Goal: Check status

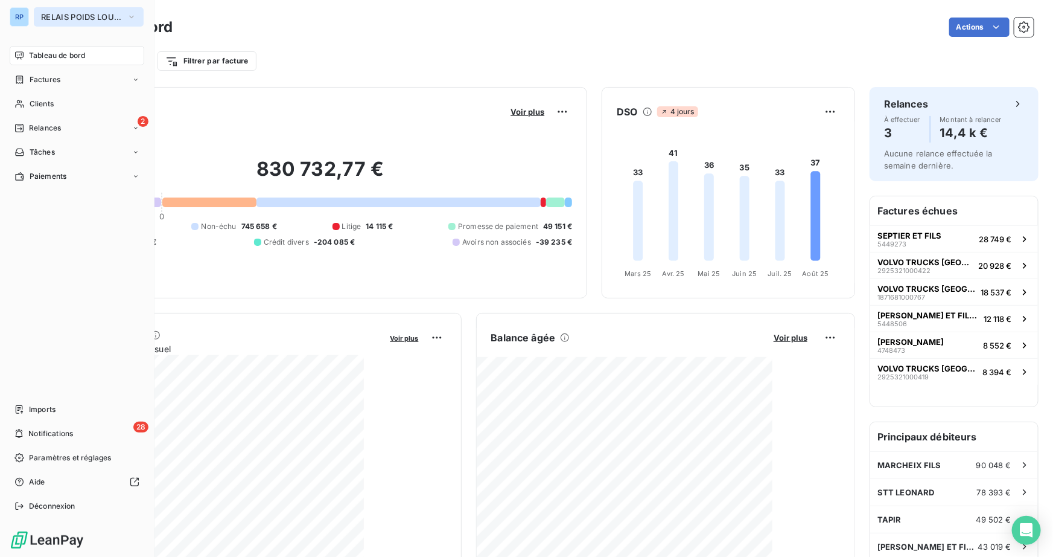
click at [107, 19] on span "RELAIS POIDS LOURDS AUVERGNE" at bounding box center [81, 17] width 81 height 10
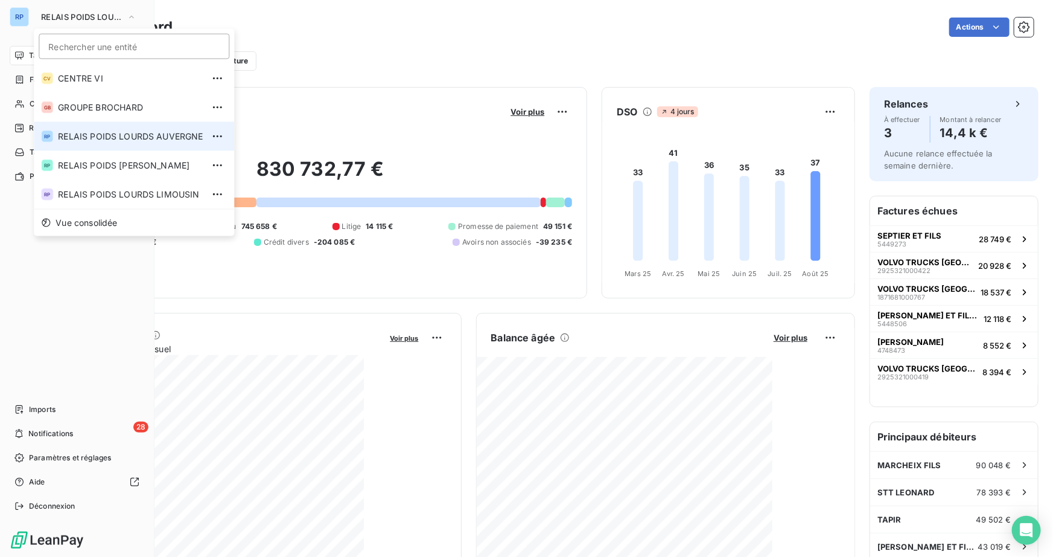
click at [105, 136] on span "RELAIS POIDS LOURDS AUVERGNE" at bounding box center [130, 136] width 145 height 12
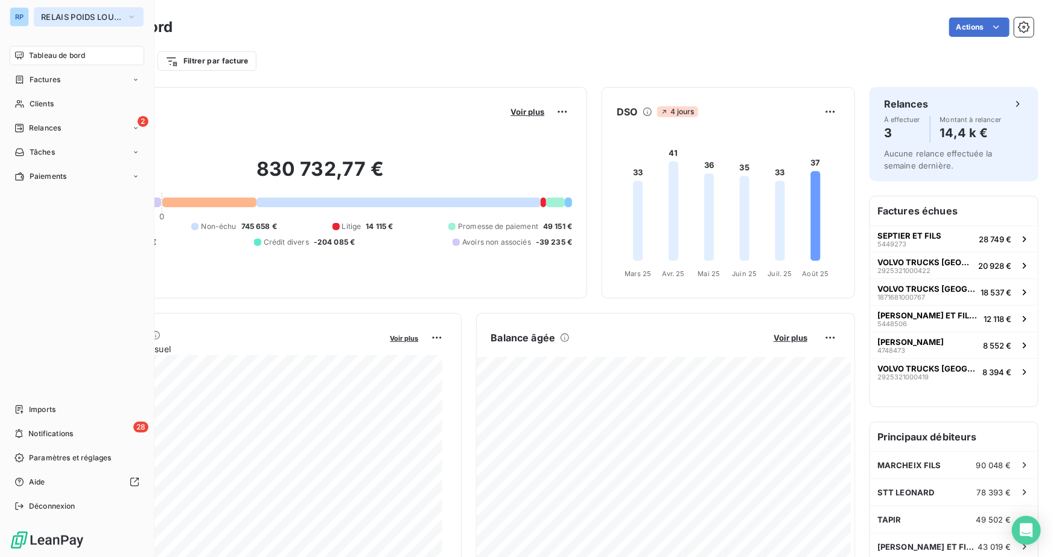
click at [86, 14] on span "RELAIS POIDS LOURDS AUVERGNE" at bounding box center [81, 17] width 81 height 10
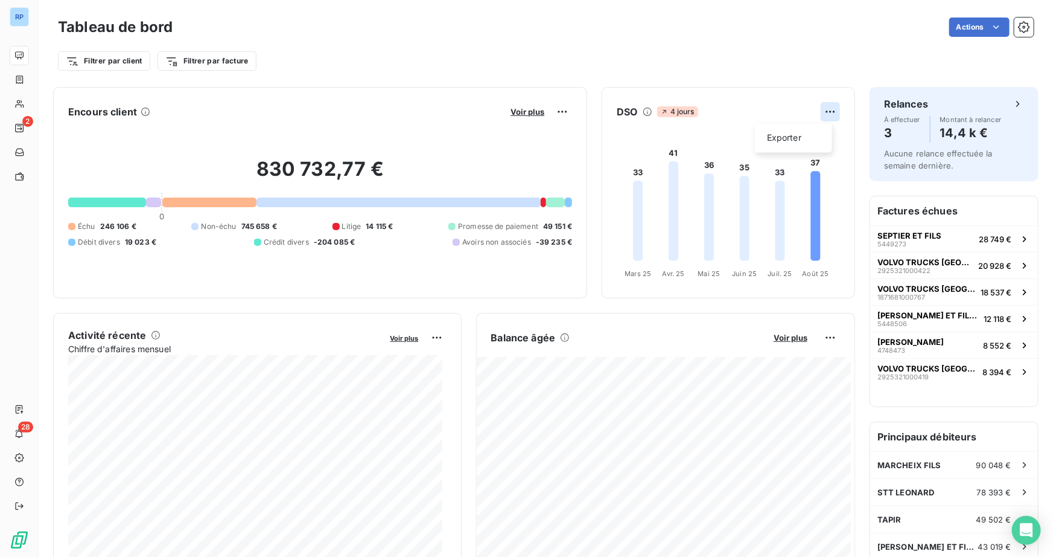
click at [821, 112] on html "RP 2 28 Tableau de bord Actions Filtrer par client Filtrer par facture Encours …" at bounding box center [526, 278] width 1053 height 557
click at [758, 97] on html "RP 2 28 Tableau de bord Actions Filtrer par client Filtrer par facture Encours …" at bounding box center [526, 278] width 1053 height 557
click at [821, 337] on html "RP 2 28 Tableau de bord Actions Filtrer par client Filtrer par facture Encours …" at bounding box center [526, 278] width 1053 height 557
drag, startPoint x: 703, startPoint y: 356, endPoint x: 718, endPoint y: 349, distance: 16.5
click at [704, 356] on html "RP 2 28 Tableau de bord Actions Filtrer par client Filtrer par facture Encours …" at bounding box center [526, 278] width 1053 height 557
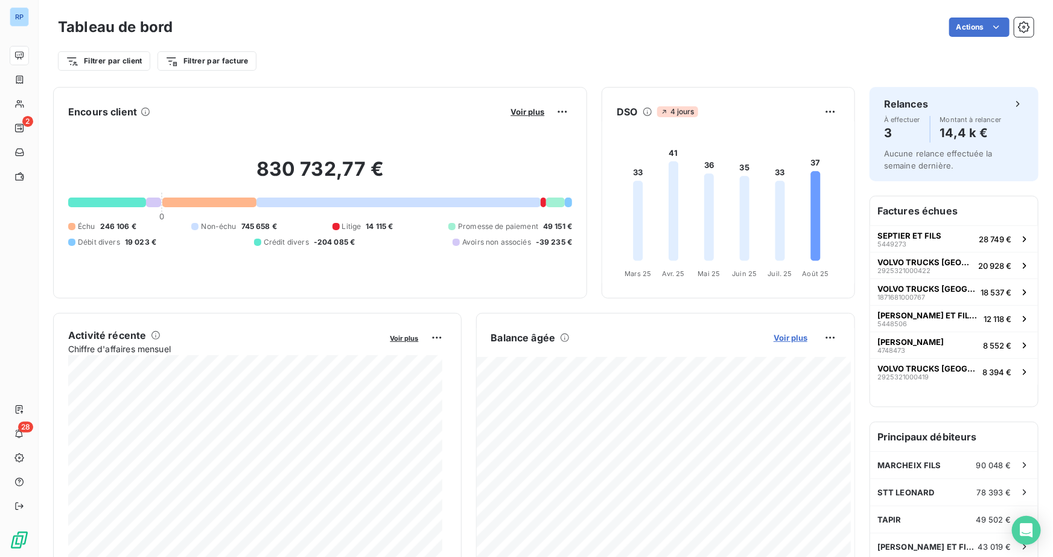
click at [787, 338] on span "Voir plus" at bounding box center [791, 338] width 34 height 10
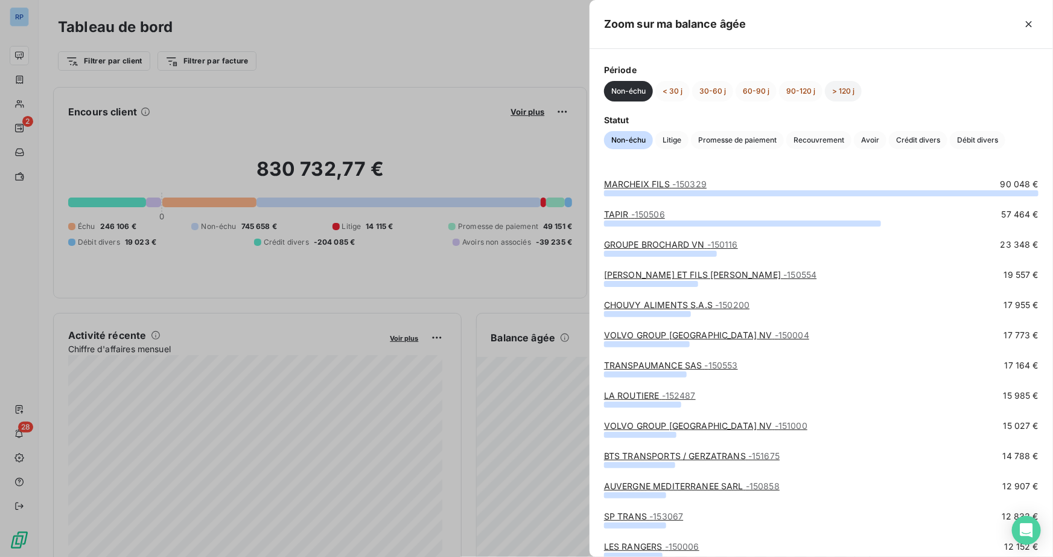
click at [845, 89] on button "> 120 j" at bounding box center [843, 91] width 37 height 21
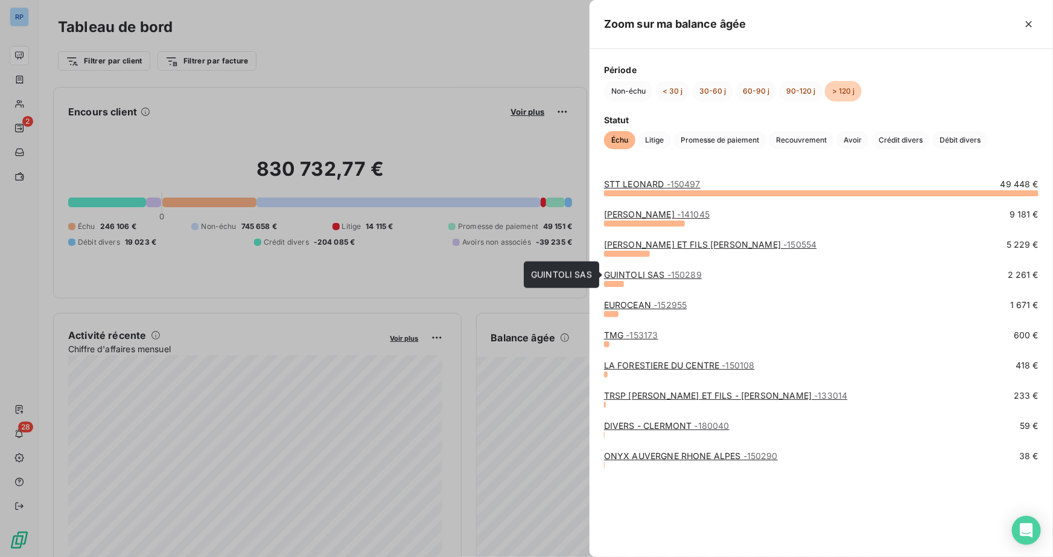
click at [631, 272] on link "GUINTOLI SAS - 150289" at bounding box center [653, 274] width 98 height 10
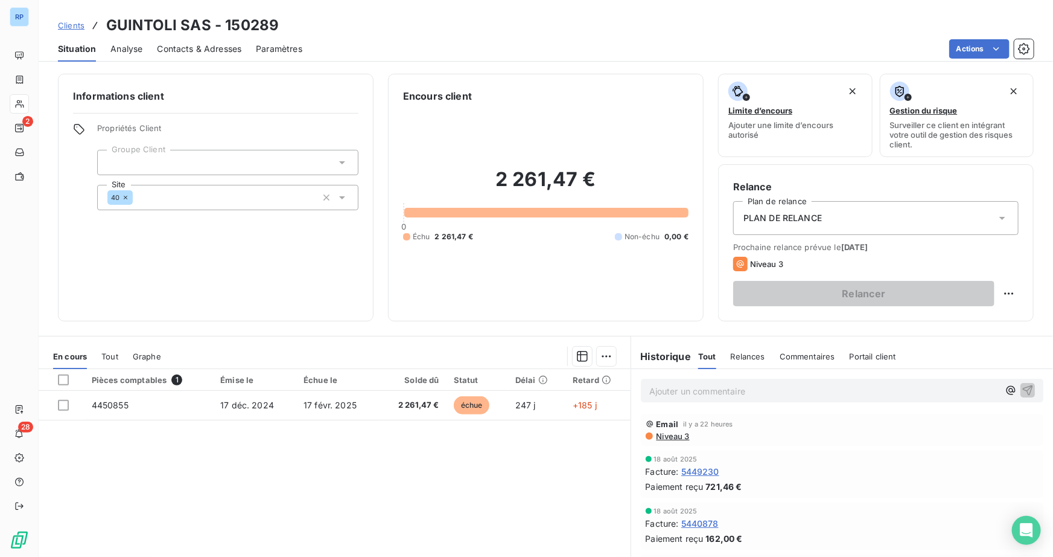
click at [77, 27] on span "Clients" at bounding box center [71, 26] width 27 height 10
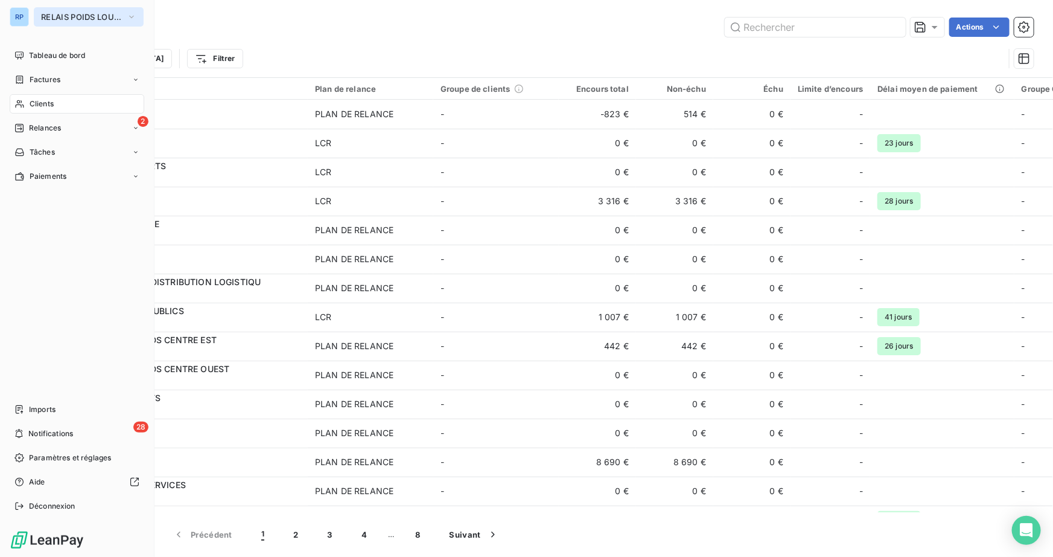
click at [66, 13] on span "RELAIS POIDS LOURDS AUVERGNE" at bounding box center [81, 17] width 81 height 10
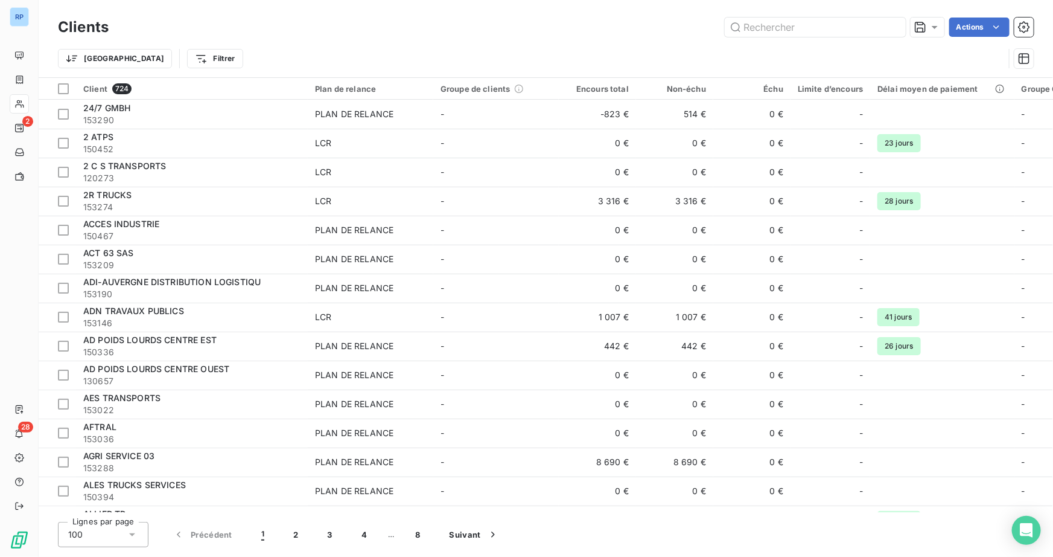
click at [379, 31] on div "Actions" at bounding box center [578, 27] width 911 height 19
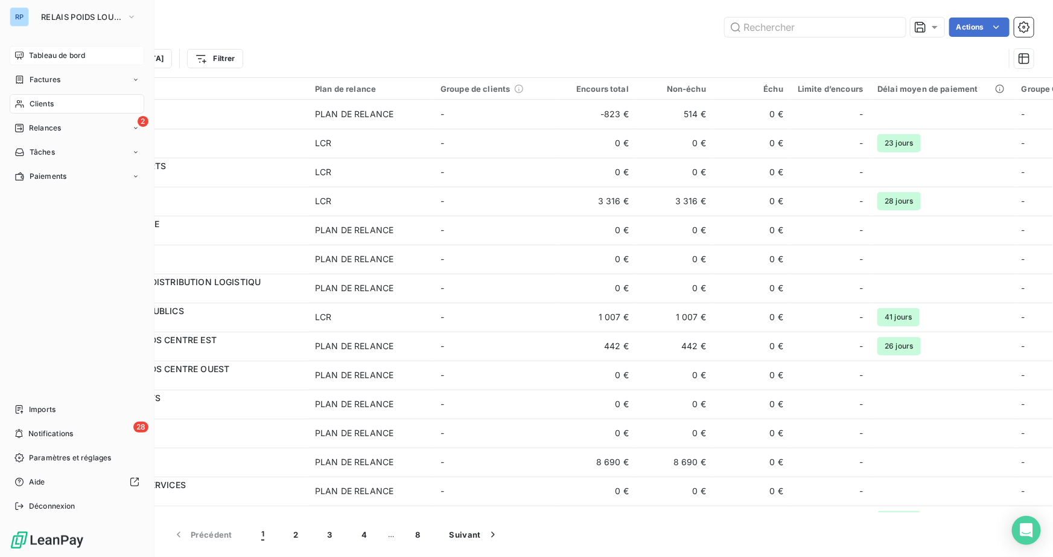
click at [18, 49] on div "Tableau de bord" at bounding box center [77, 55] width 135 height 19
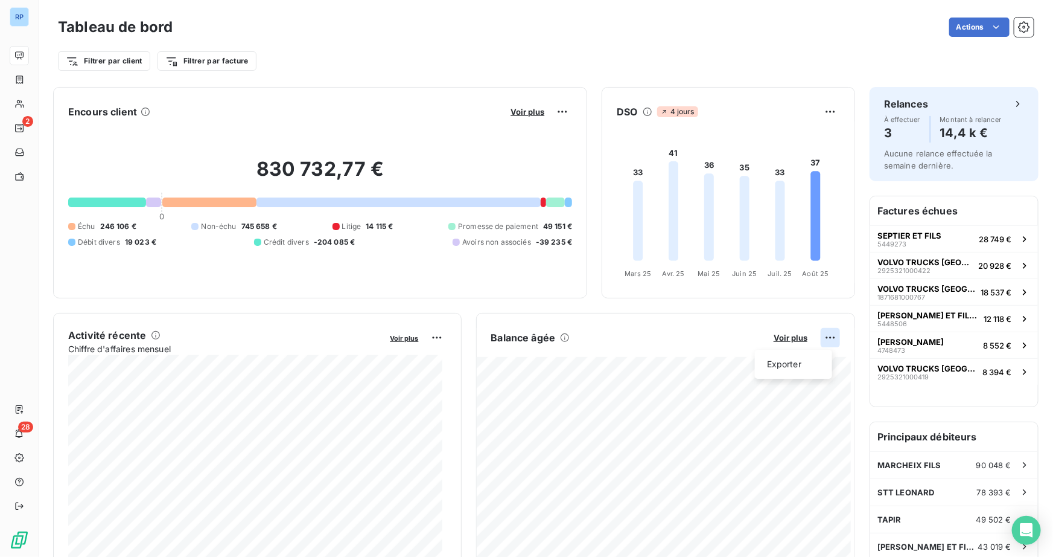
click at [822, 334] on html "RP 2 28 Tableau de bord Actions Filtrer par client Filtrer par facture Encours …" at bounding box center [526, 278] width 1053 height 557
click at [784, 339] on html "RP 2 28 Tableau de bord Actions Filtrer par client Filtrer par facture Encours …" at bounding box center [526, 278] width 1053 height 557
click at [783, 338] on span "Voir plus" at bounding box center [791, 338] width 34 height 10
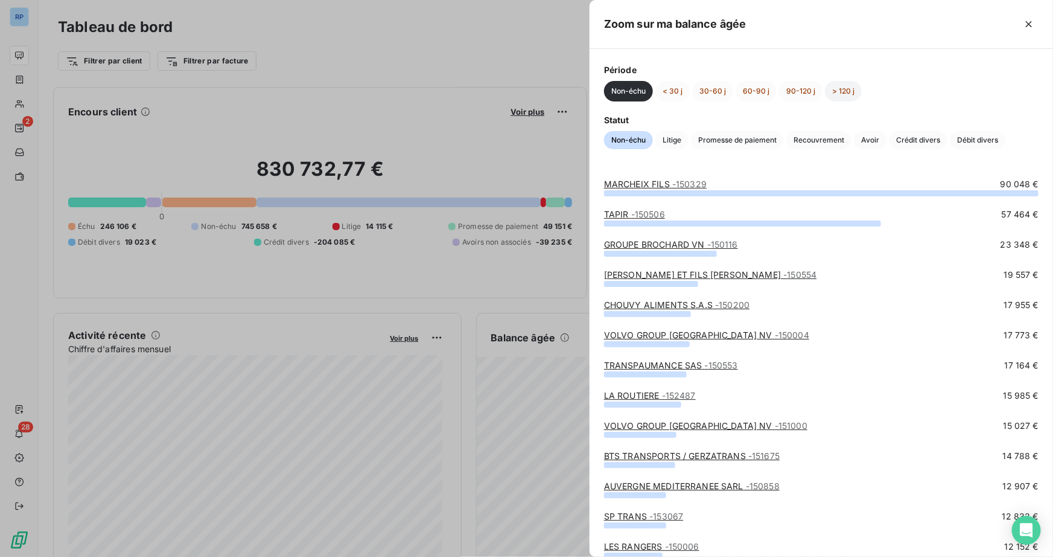
click at [845, 92] on button "> 120 j" at bounding box center [843, 91] width 37 height 21
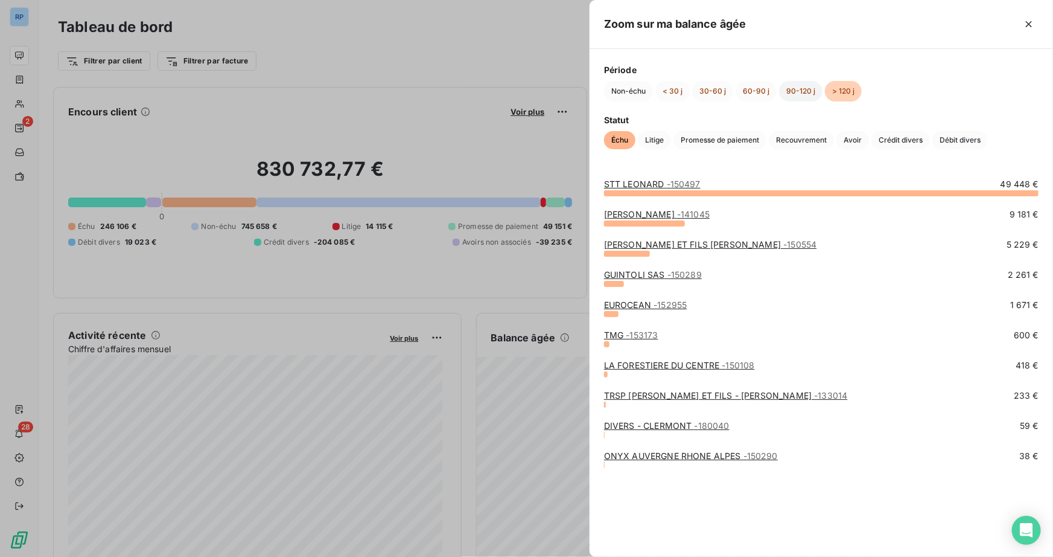
click at [803, 89] on button "90-120 j" at bounding box center [800, 91] width 43 height 21
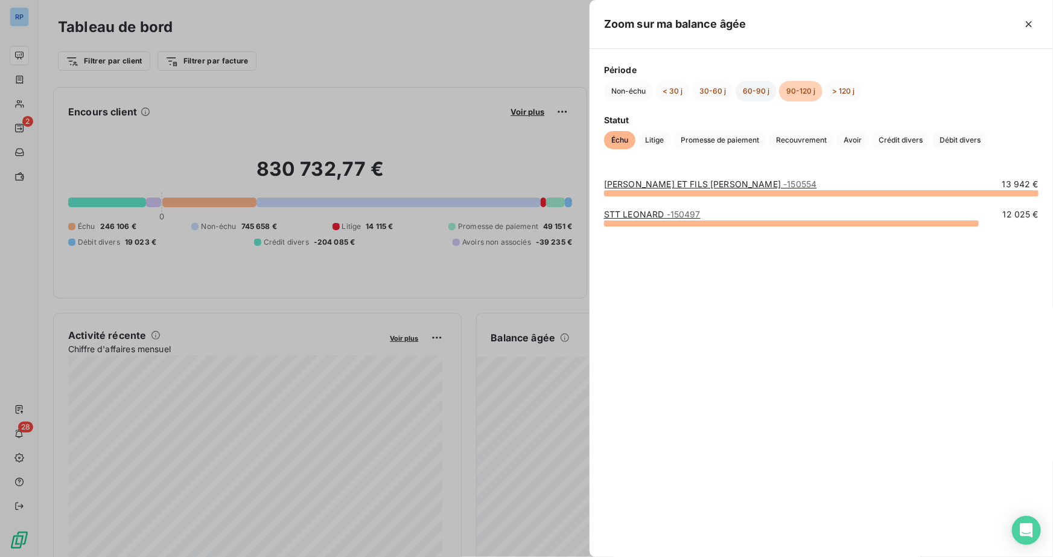
click at [754, 90] on button "60-90 j" at bounding box center [756, 91] width 41 height 21
